Goal: Task Accomplishment & Management: Complete application form

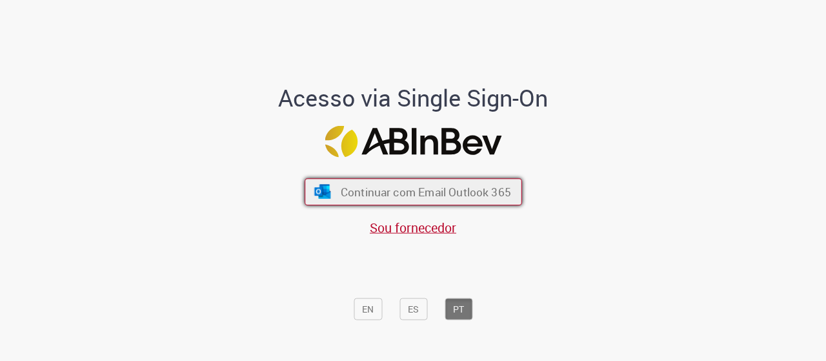
click at [412, 187] on span "Continuar com Email Outlook 365" at bounding box center [425, 191] width 170 height 15
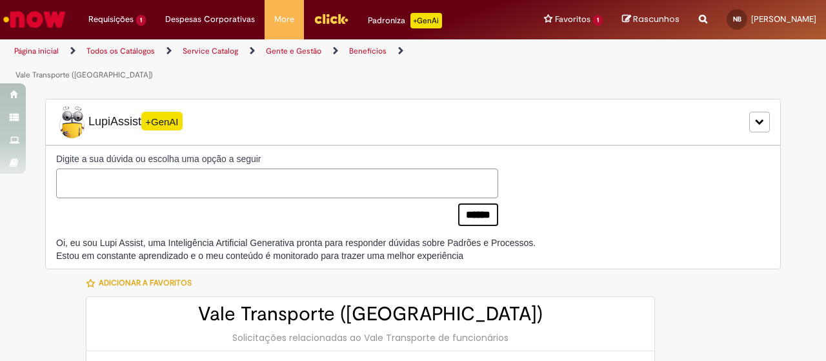
type input "********"
type input "**********"
type input "****"
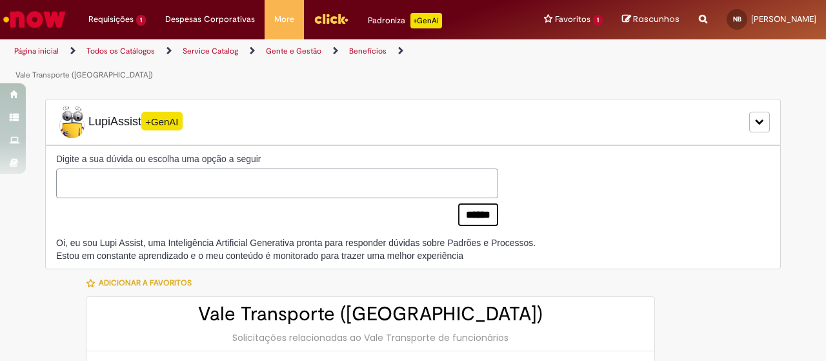
type input "**********"
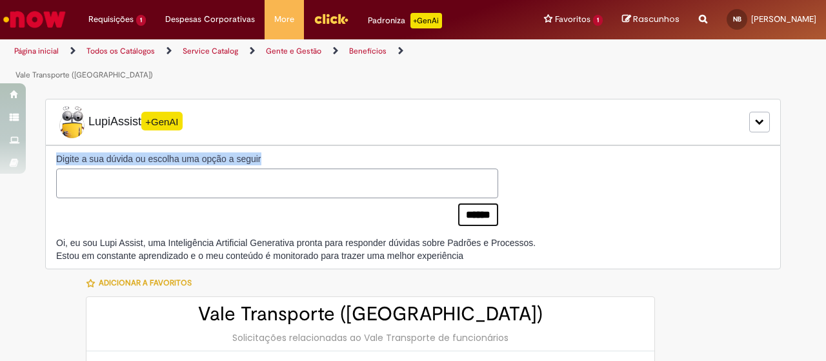
drag, startPoint x: 806, startPoint y: 83, endPoint x: 811, endPoint y: 163, distance: 80.8
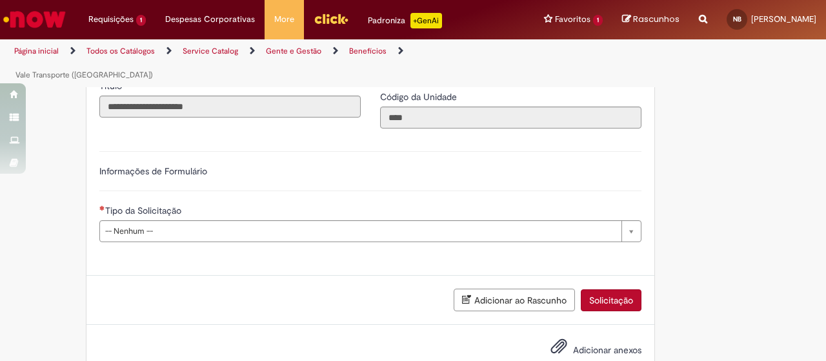
scroll to position [596, 0]
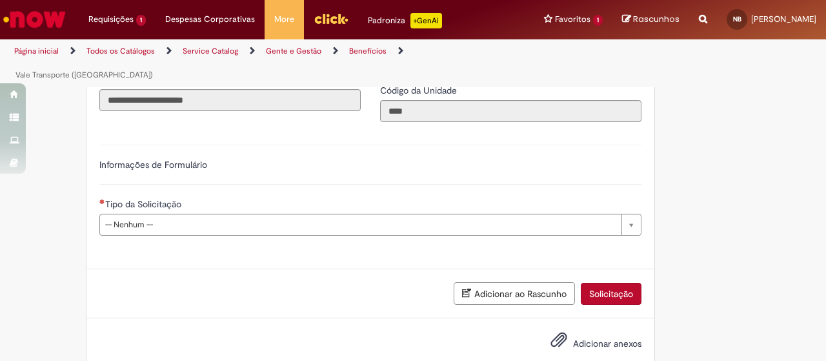
click at [121, 28] on li "Requisições 1 Exibir Todas as Solicitações Vale Transporte (VT) 7d atrás 7 dias…" at bounding box center [117, 19] width 77 height 39
click at [119, 30] on li "Requisições 1 Exibir Todas as Solicitações Vale Transporte (VT) 7d atrás 7 dias…" at bounding box center [117, 19] width 77 height 39
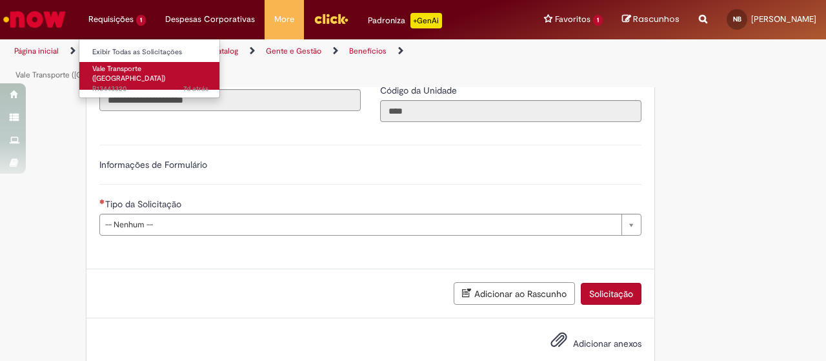
click at [128, 84] on span "7d atrás 7 dias atrás R13443320" at bounding box center [150, 89] width 116 height 10
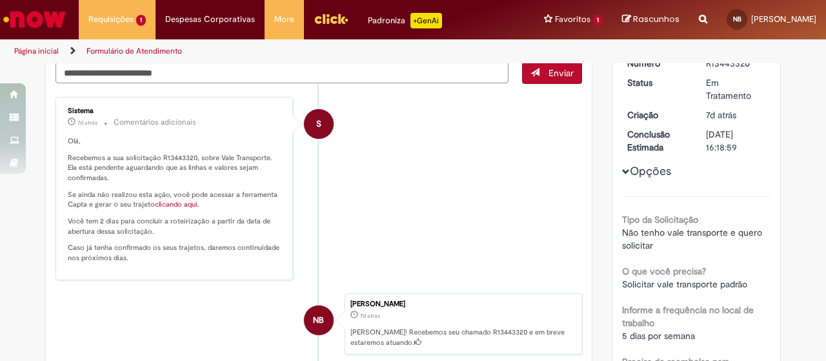
scroll to position [119, 0]
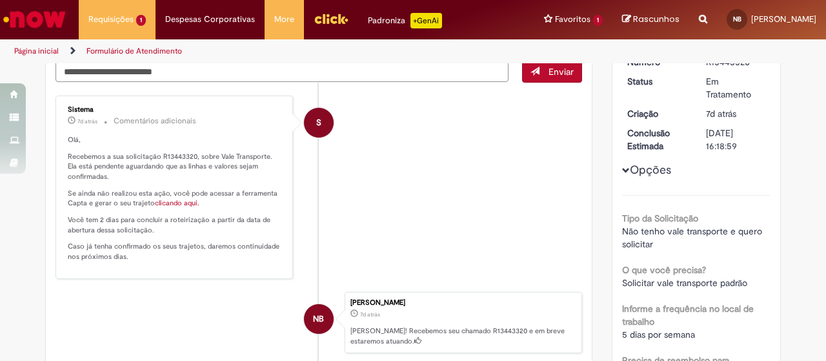
drag, startPoint x: 815, startPoint y: 136, endPoint x: 826, endPoint y: 159, distance: 25.4
click at [826, 159] on section "Formulário de Atendimento Verificar Código de Barras Aguardando Aprovação Aguar…" at bounding box center [413, 212] width 826 height 298
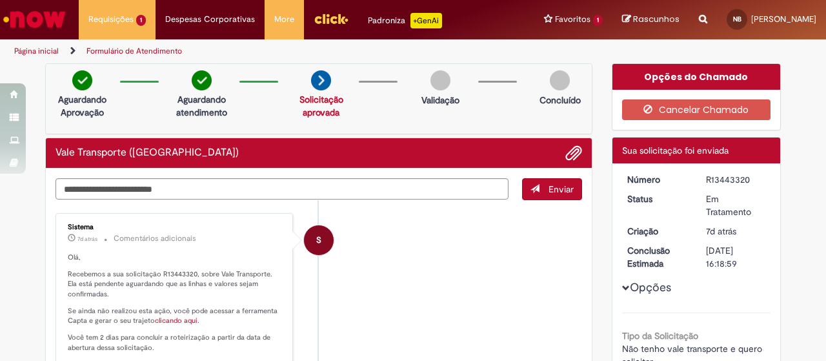
scroll to position [0, 0]
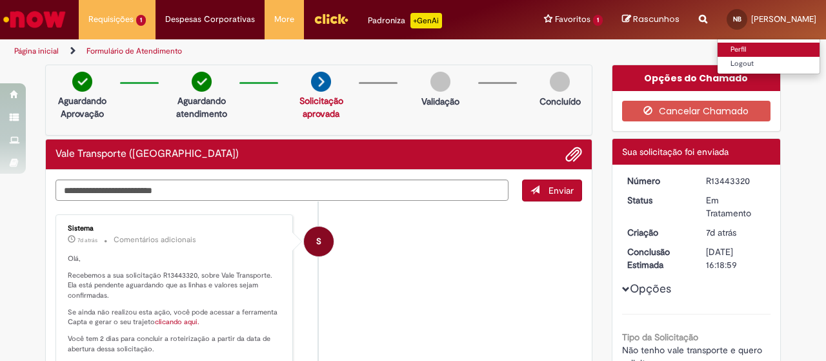
click at [718, 46] on link "Perfil" at bounding box center [769, 50] width 102 height 14
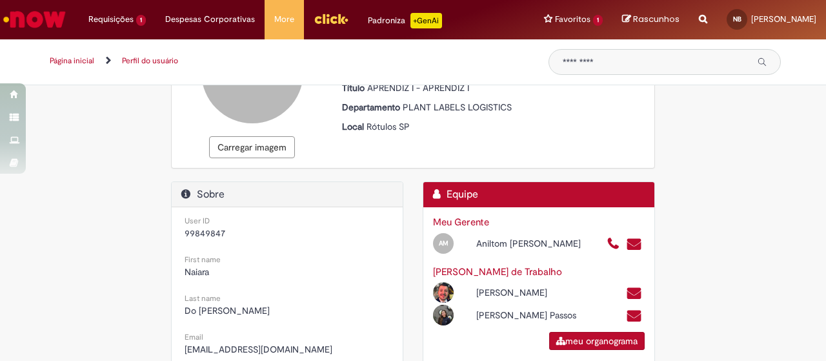
scroll to position [128, 0]
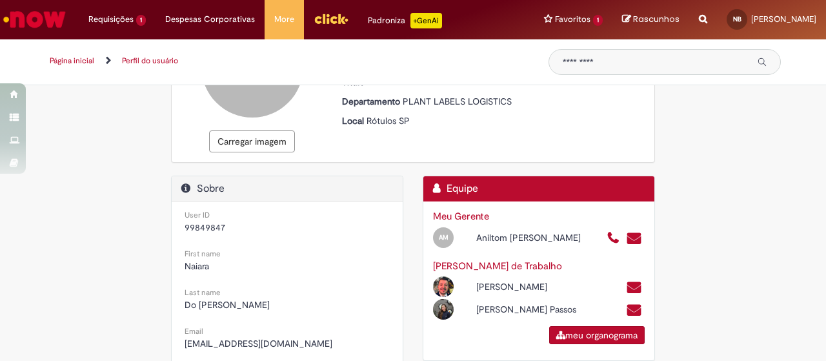
drag, startPoint x: 815, startPoint y: 178, endPoint x: 820, endPoint y: 195, distance: 18.2
click at [820, 195] on section "Perfil do usuário Meu perfil de suporte Meu perfil de suporte Carregar imagem N…" at bounding box center [413, 223] width 826 height 276
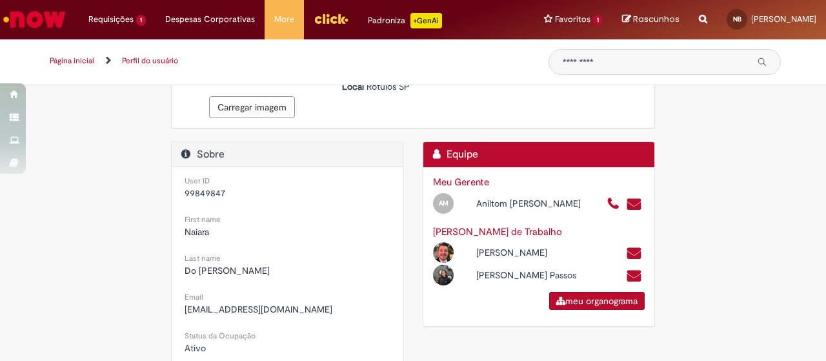
scroll to position [156, 0]
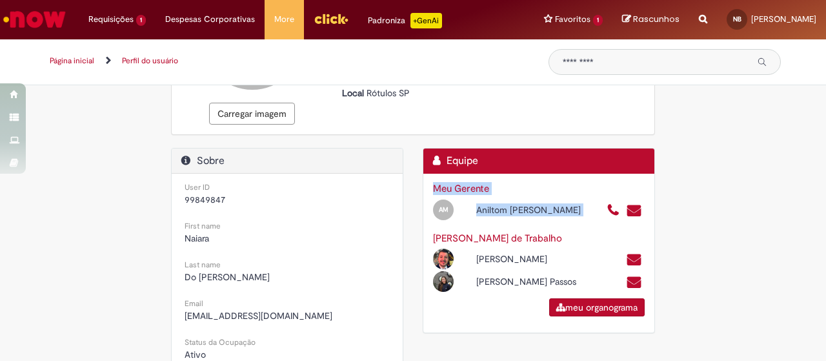
drag, startPoint x: 799, startPoint y: 207, endPoint x: 803, endPoint y: 139, distance: 68.5
click at [803, 139] on div "Meu perfil de suporte Meu perfil de suporte Carregar imagem Naiara Do Nasciment…" at bounding box center [413, 304] width 826 height 705
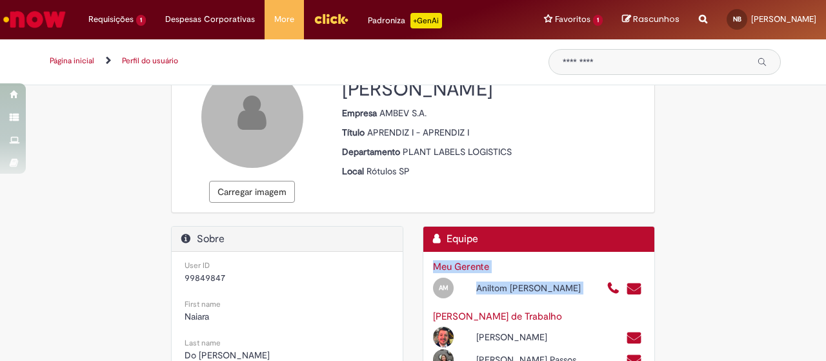
scroll to position [0, 0]
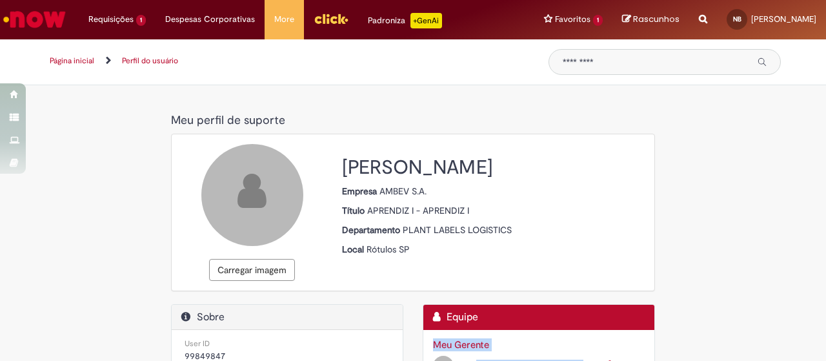
click at [21, 26] on img "Ir para a Homepage" at bounding box center [34, 19] width 66 height 26
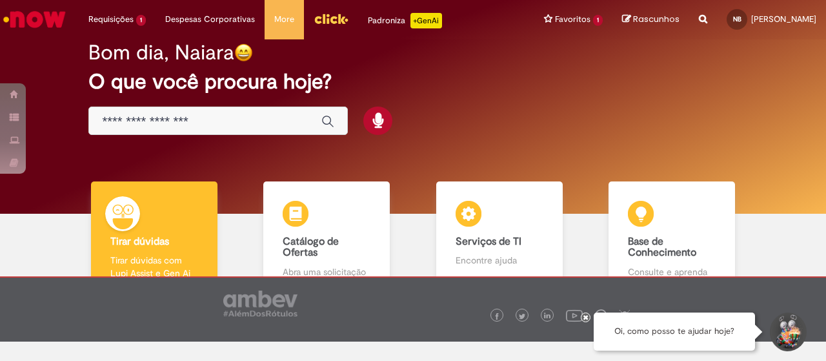
scroll to position [16, 0]
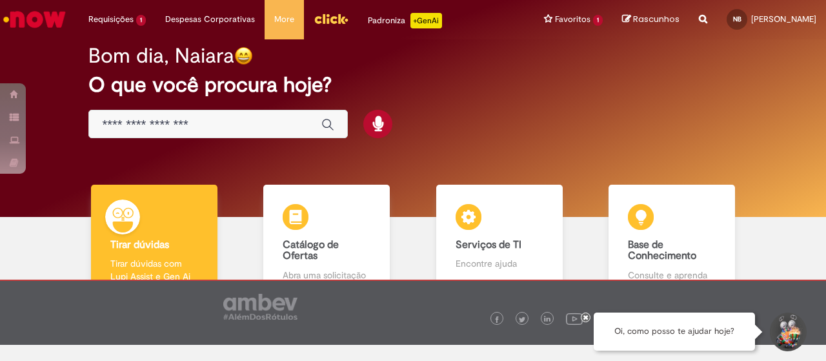
click at [347, 15] on link "Menu Cabeçalho" at bounding box center [331, 19] width 54 height 39
